Goal: Navigation & Orientation: Find specific page/section

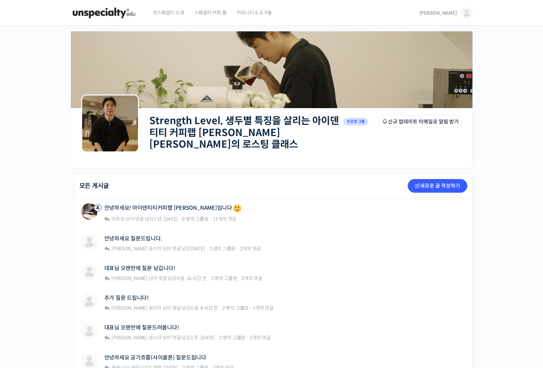
click at [451, 8] on link "[PERSON_NAME]" at bounding box center [446, 13] width 53 height 26
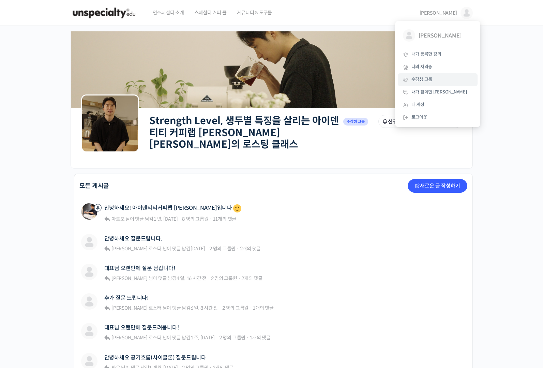
click at [427, 81] on span "수강생 그룹" at bounding box center [422, 79] width 21 height 6
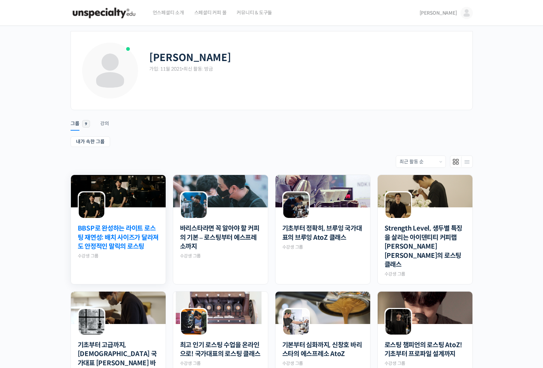
click at [141, 239] on link "BBSP로 완성하는 라이트 로스팅 재연성: 배치 사이즈가 달라져도 안정적인 말릭의 로스팅" at bounding box center [118, 237] width 81 height 27
